Goal: Information Seeking & Learning: Learn about a topic

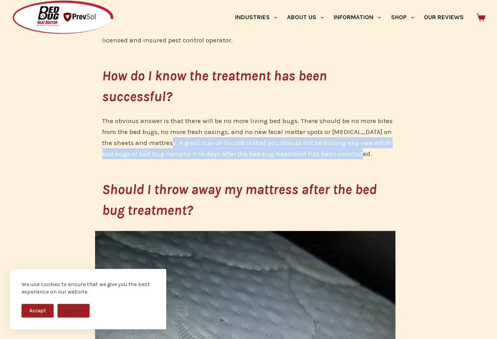
drag, startPoint x: 169, startPoint y: 140, endPoint x: 403, endPoint y: 158, distance: 234.7
click at [282, 148] on p "The obvious answer is that there will be no more living bed bugs. There should …" at bounding box center [249, 137] width 294 height 44
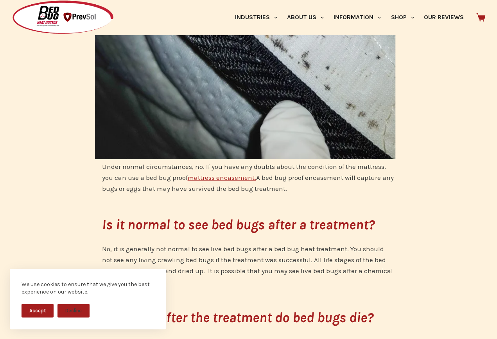
scroll to position [900, 0]
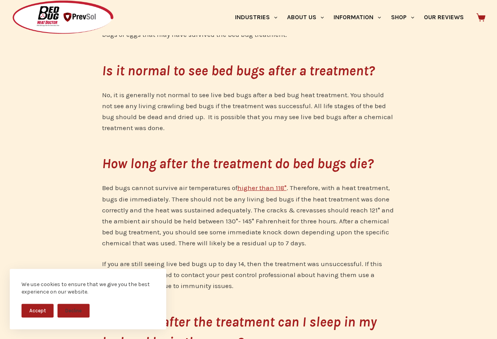
click at [265, 127] on p "No, it is generally not normal to see live bed bugs after a bed bug heat treatm…" at bounding box center [249, 111] width 294 height 44
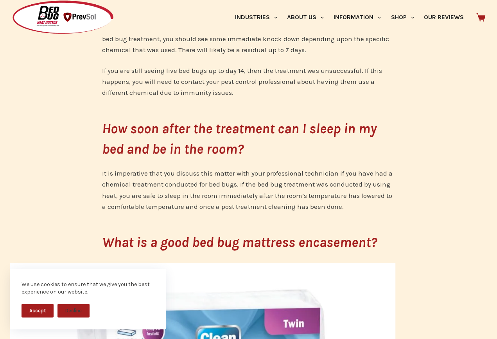
scroll to position [1096, 0]
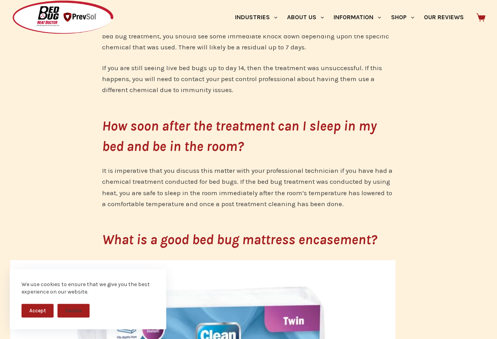
click at [261, 121] on em "How soon after the treatment can I sleep in my bed and be in the room?" at bounding box center [239, 136] width 275 height 37
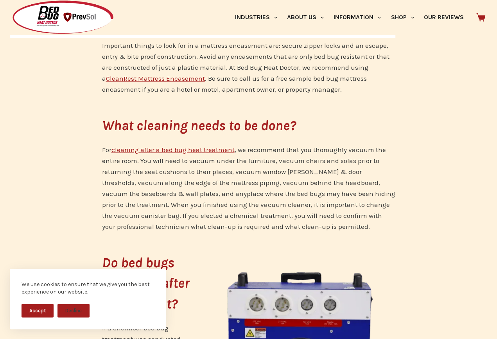
scroll to position [1761, 0]
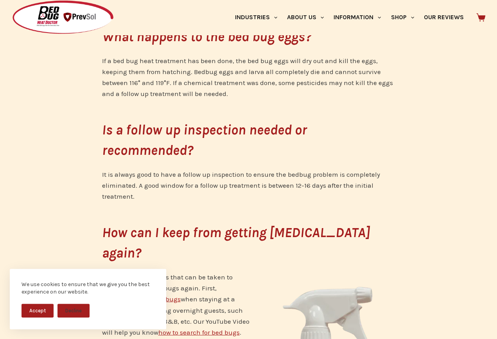
scroll to position [2345, 0]
